Goal: Find specific page/section: Find specific page/section

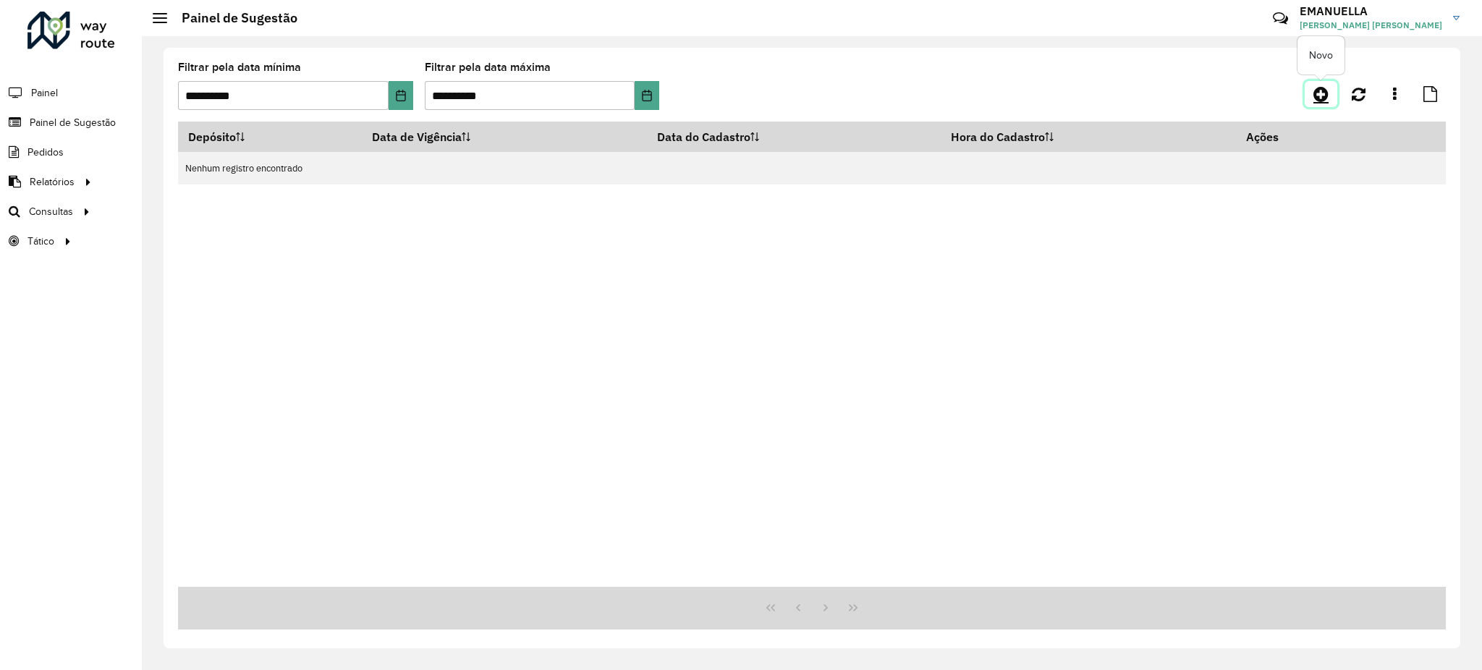
click at [1325, 96] on icon at bounding box center [1320, 93] width 15 height 17
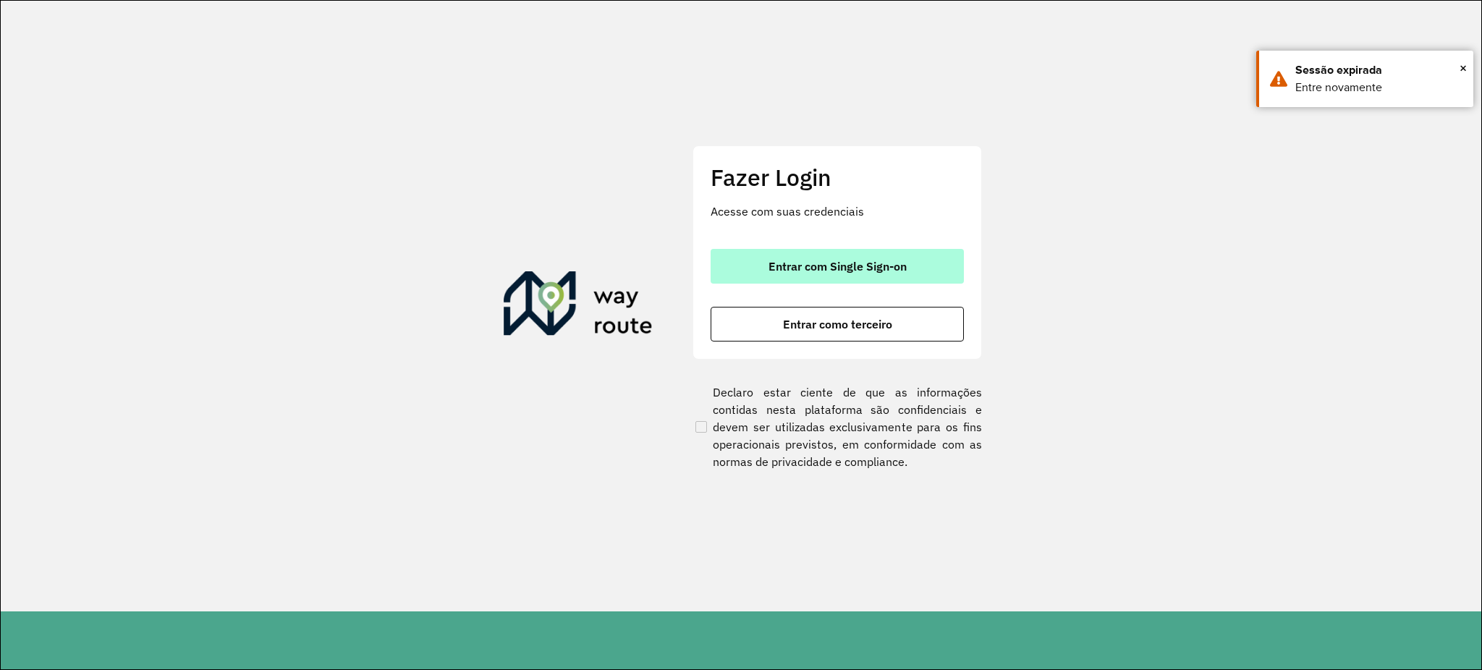
click at [767, 273] on button "Entrar com Single Sign-on" at bounding box center [836, 266] width 253 height 35
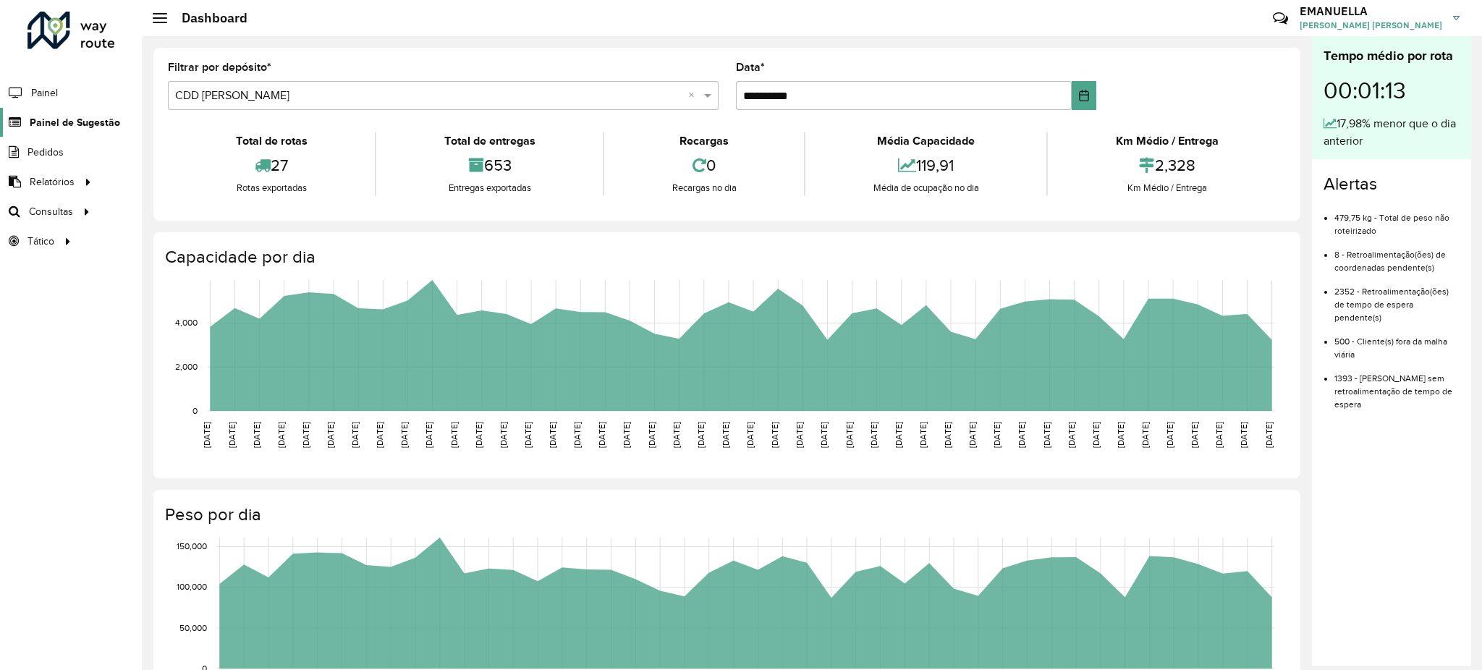
click at [93, 124] on span "Painel de Sugestão" at bounding box center [75, 122] width 90 height 15
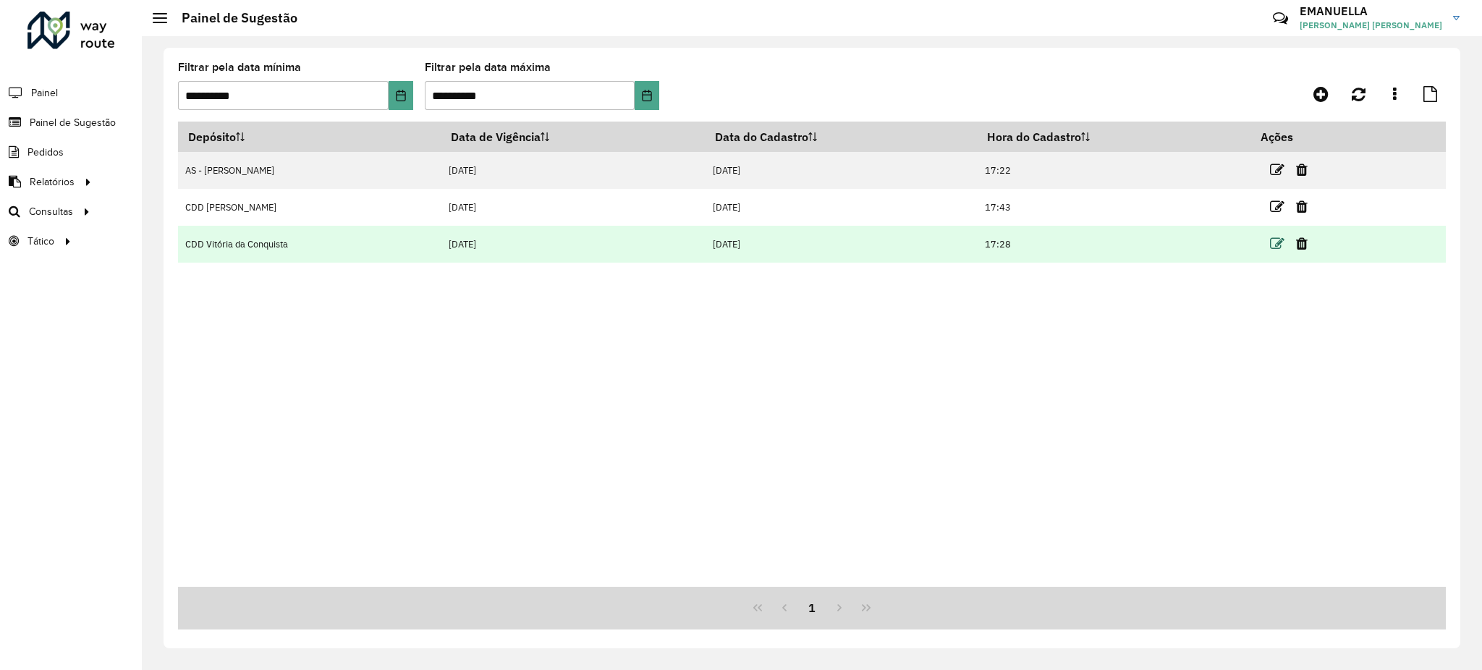
click at [1275, 242] on icon at bounding box center [1277, 244] width 14 height 14
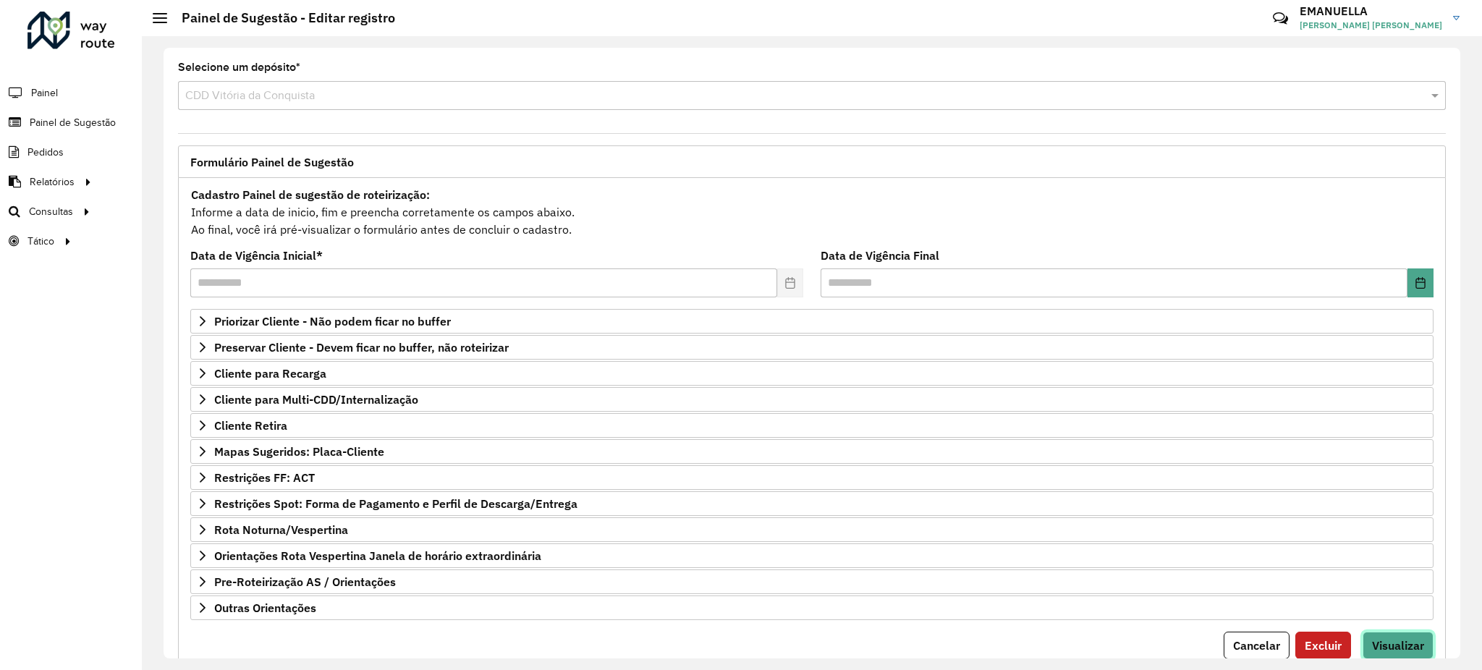
click at [1406, 653] on span "Visualizar" at bounding box center [1398, 645] width 52 height 14
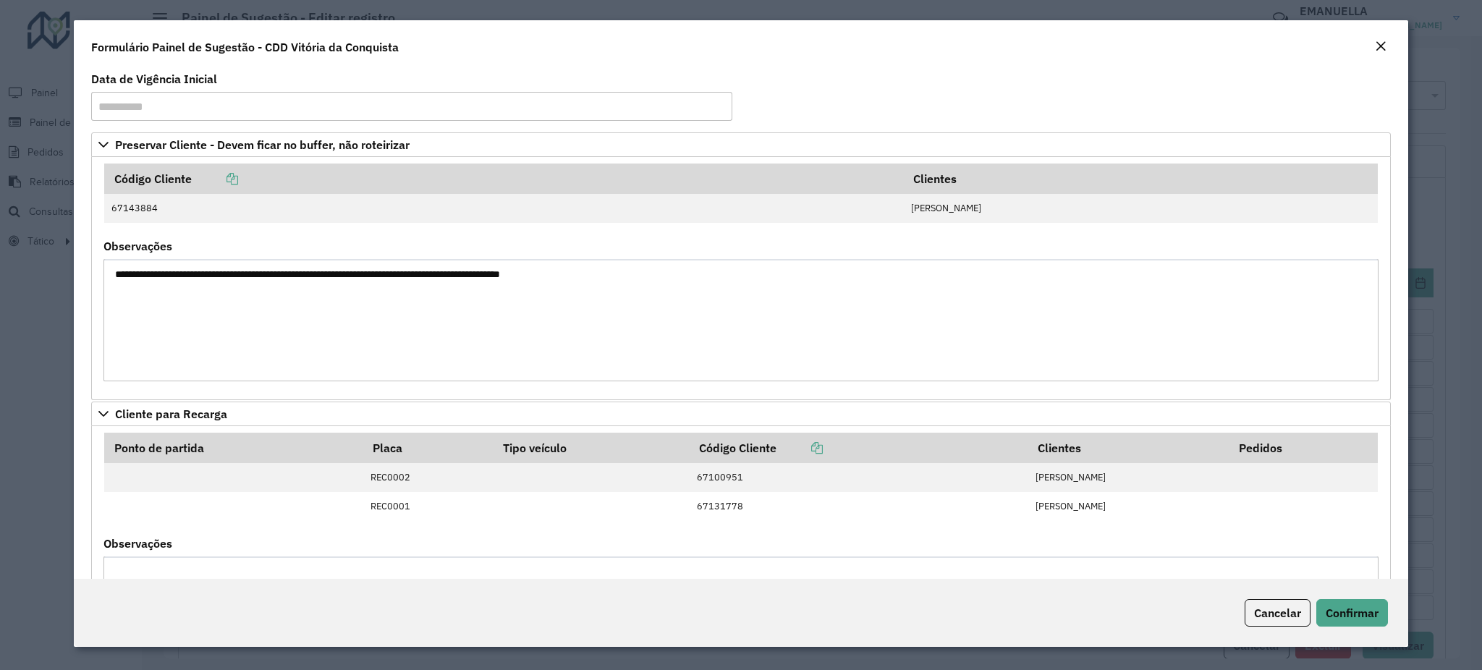
click at [1375, 41] on em "Close" at bounding box center [1381, 47] width 12 height 12
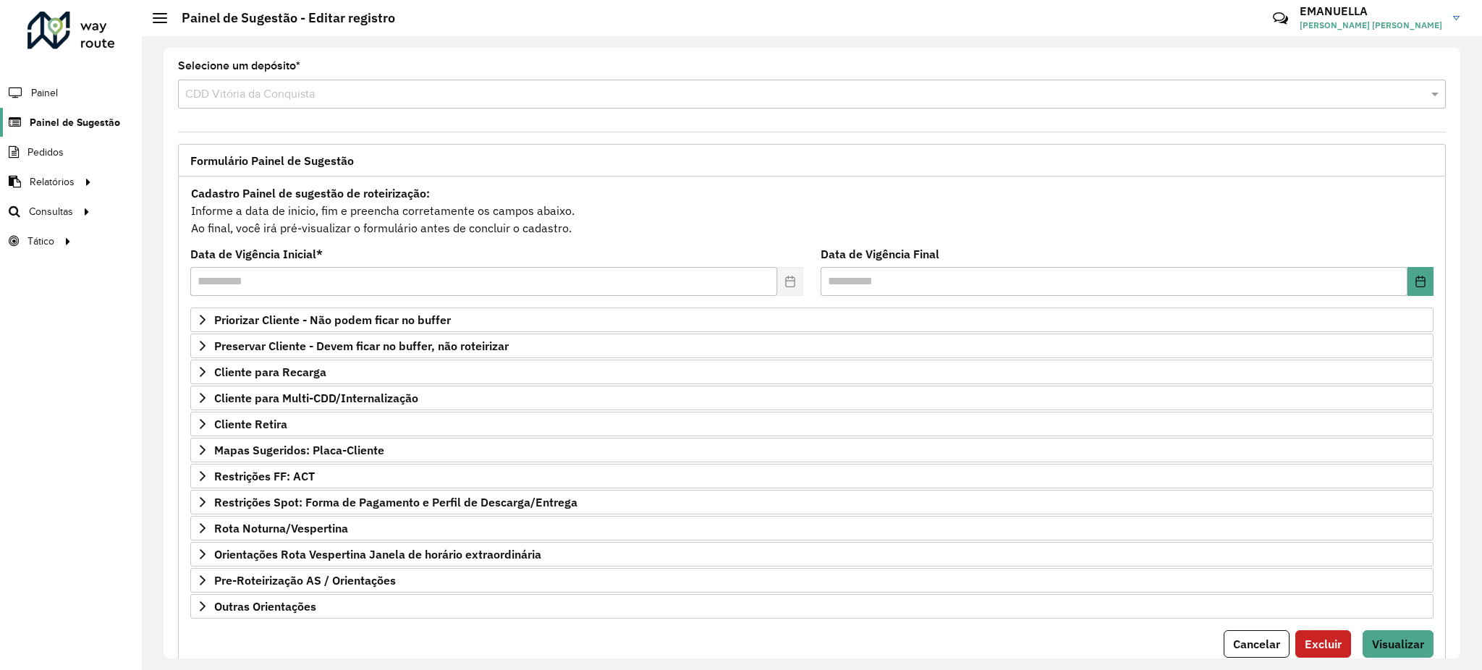
click at [54, 122] on span "Painel de Sugestão" at bounding box center [75, 122] width 90 height 15
